Goal: Obtain resource: Obtain resource

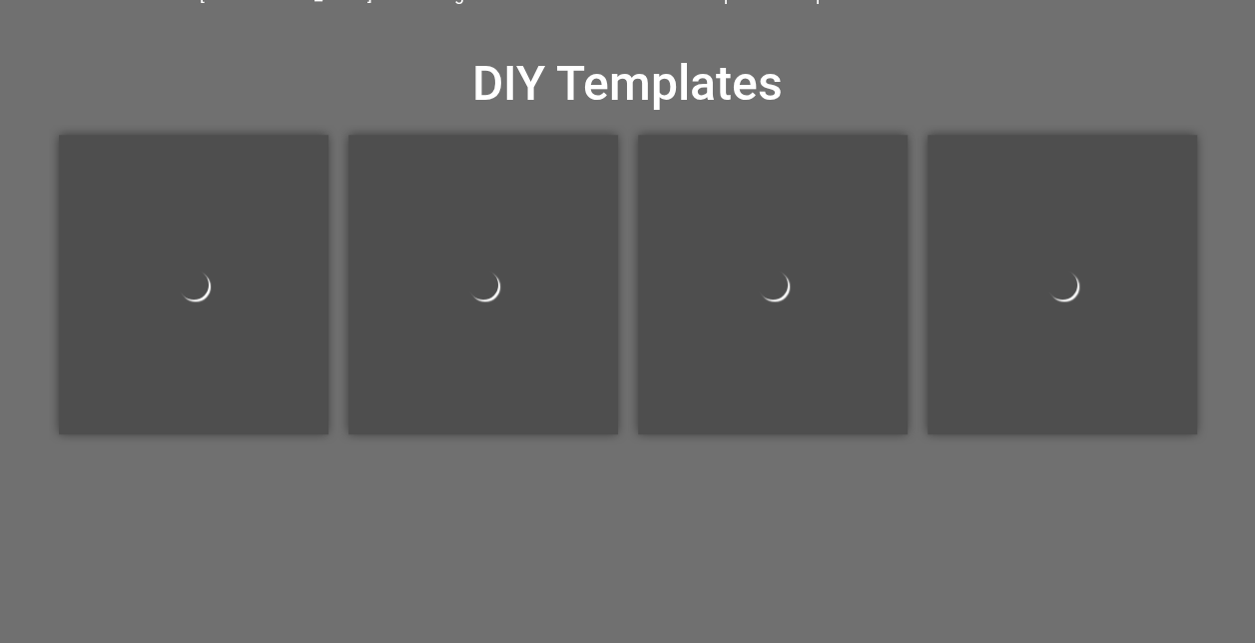
click at [779, 267] on div at bounding box center [773, 285] width 270 height 300
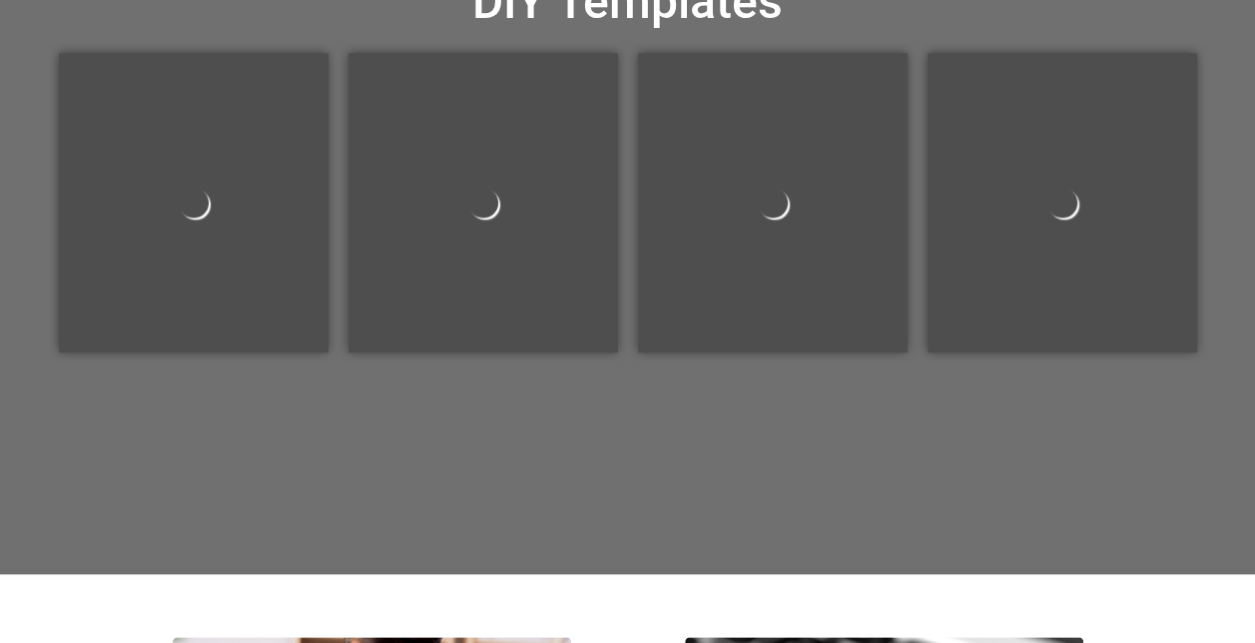
scroll to position [751, 0]
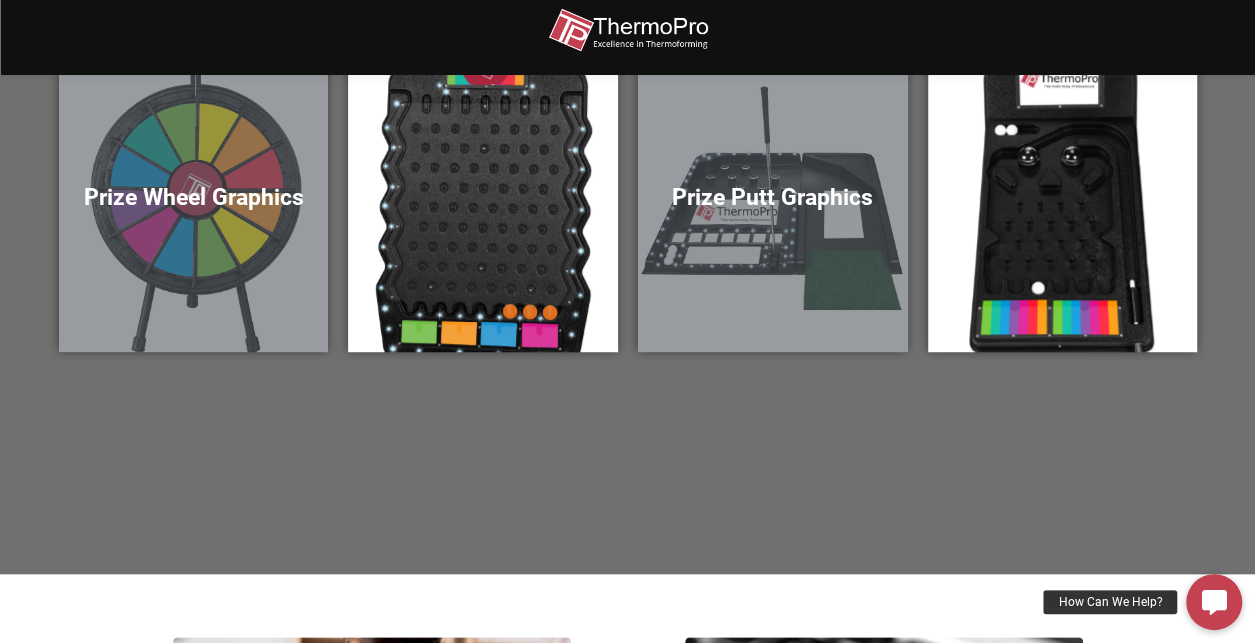
click at [236, 188] on h5 "Prize Wheel Graphics" at bounding box center [194, 198] width 230 height 28
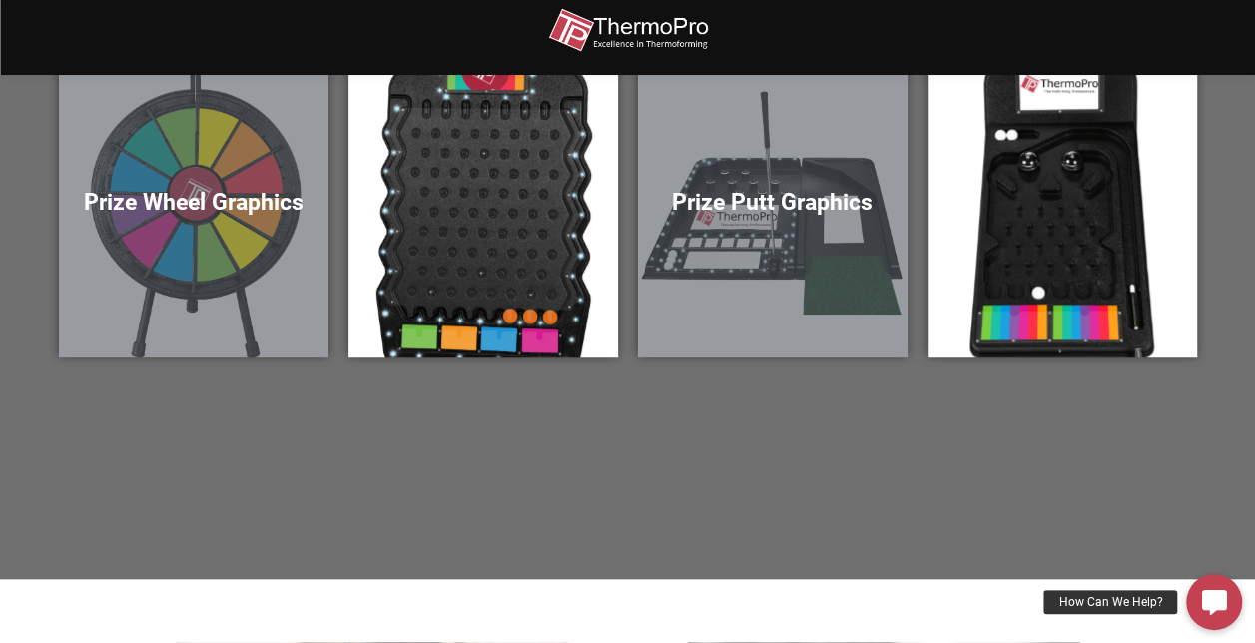
scroll to position [754, 0]
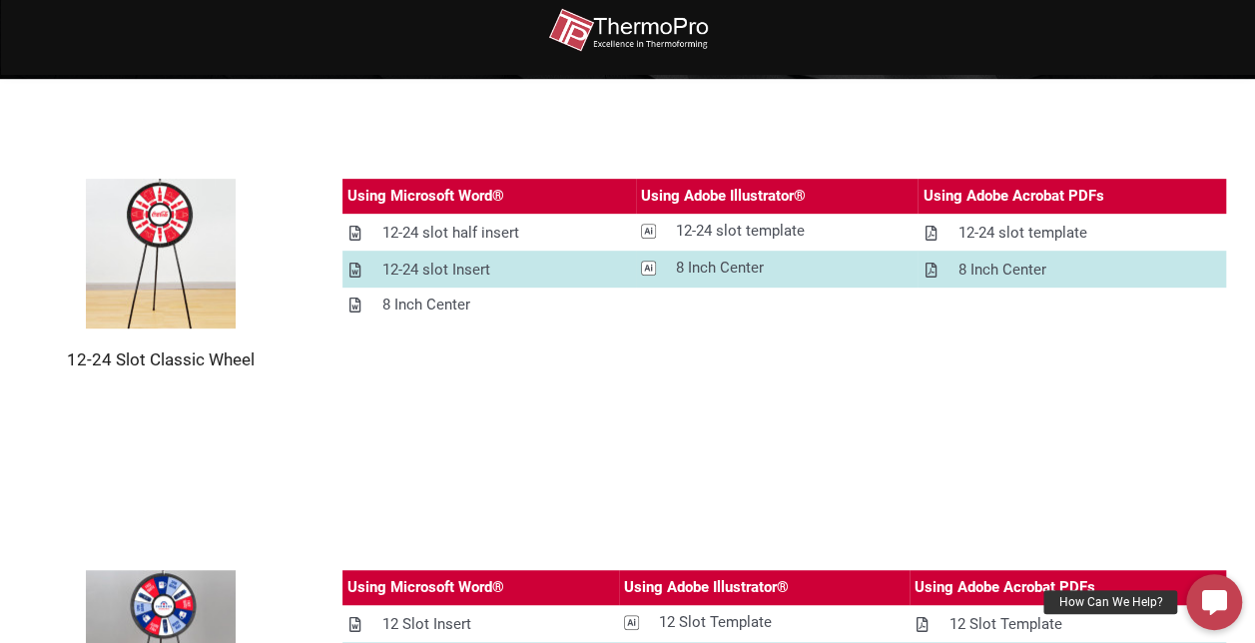
scroll to position [348, 0]
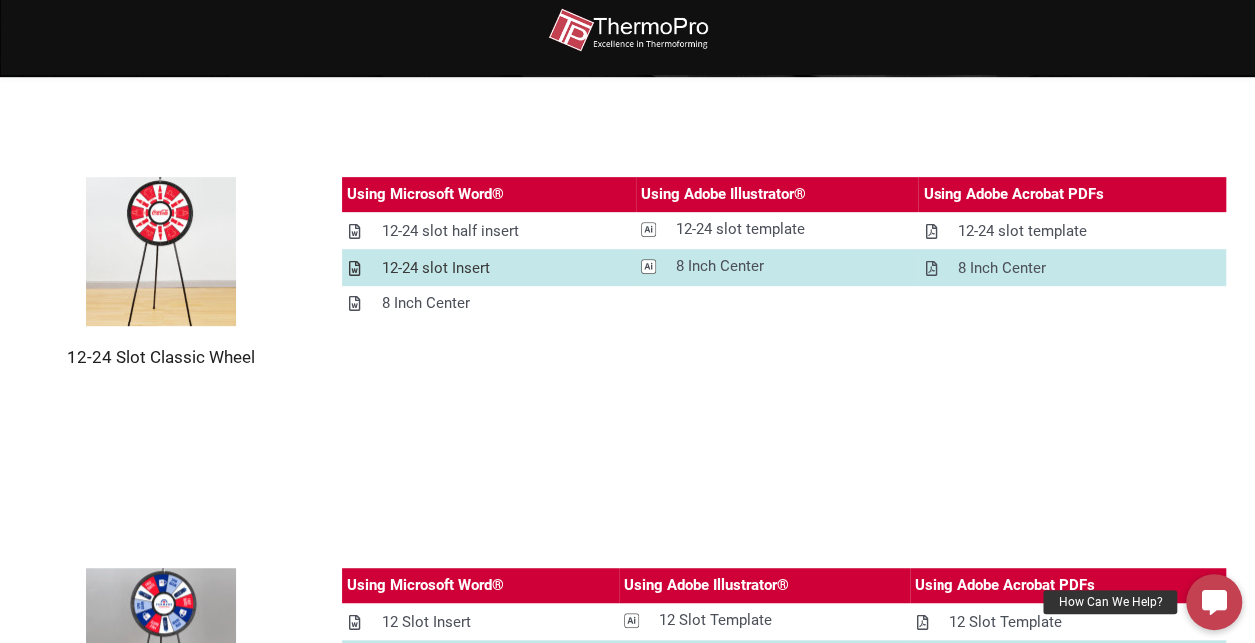
click at [420, 271] on div "12-24 slot Insert" at bounding box center [436, 268] width 108 height 25
click at [593, 425] on section "12-24 Slot Classic Wheel Using Microsoft Word® Using Adobe Illustrator® Using A…" at bounding box center [627, 272] width 1255 height 391
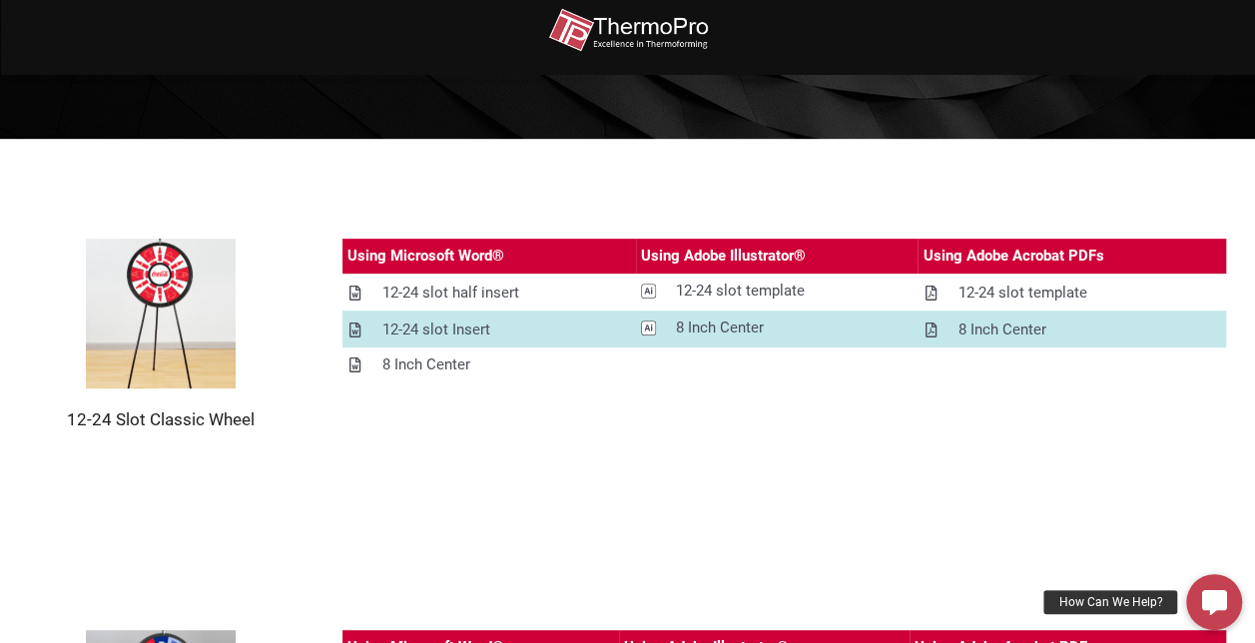
scroll to position [287, 0]
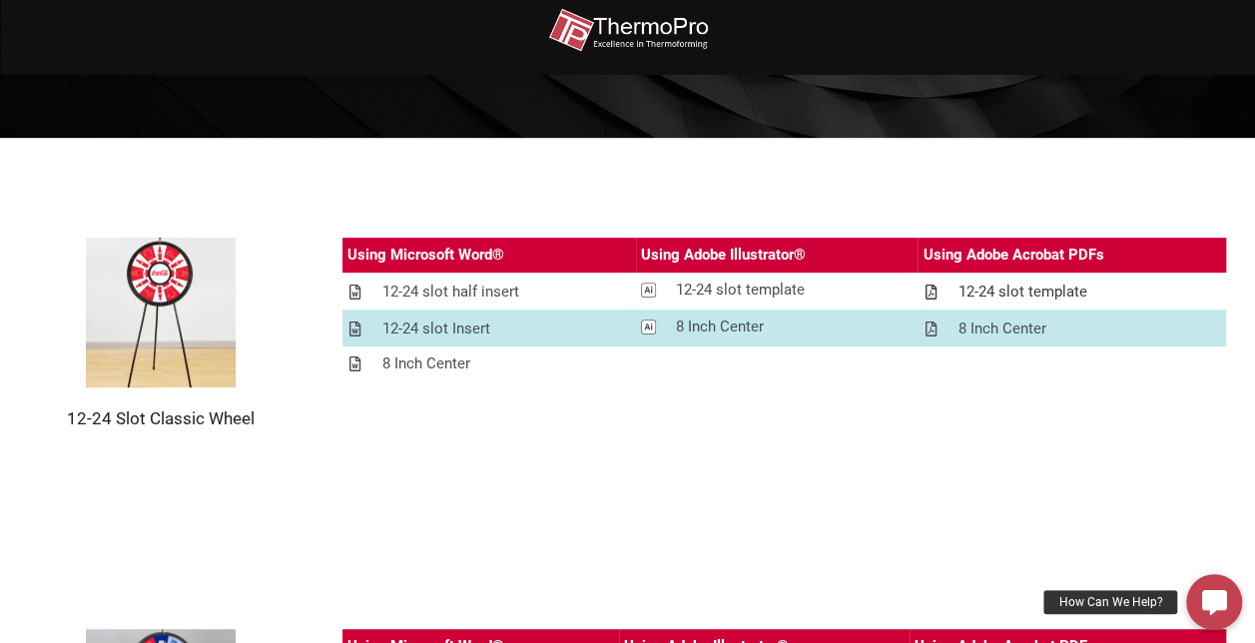
click at [1073, 293] on div "12-24 slot template" at bounding box center [1022, 292] width 129 height 25
